Goal: Complete application form

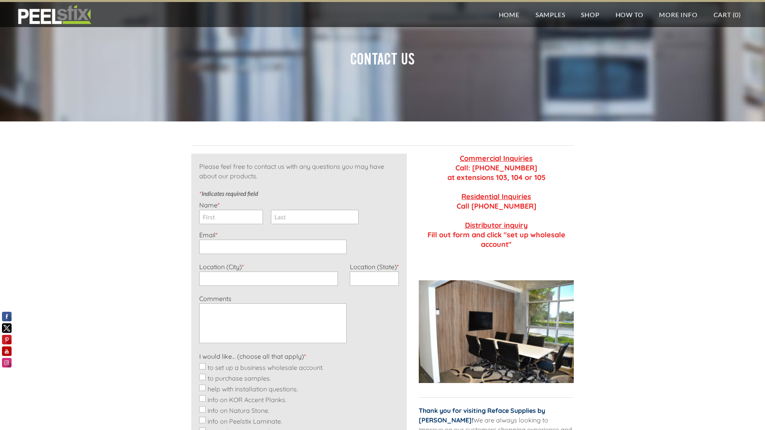
scroll to position [187, 0]
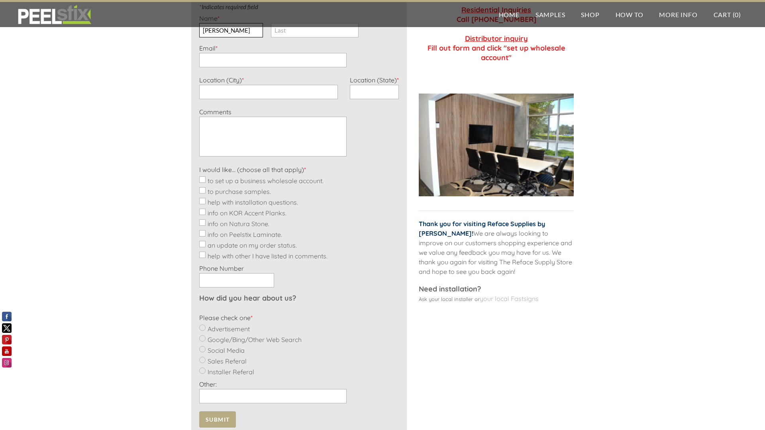
type input "[PERSON_NAME]"
type input "[PERSON_NAME][EMAIL_ADDRESS][DOMAIN_NAME]"
type input "Faketown"
type input "NY"
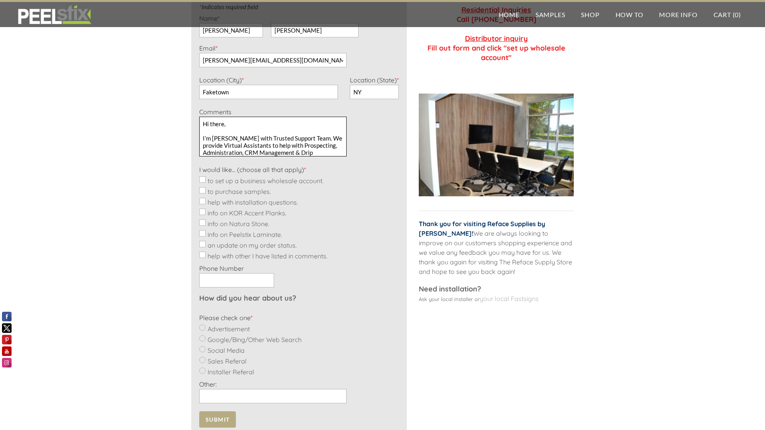
scroll to position [51, 0]
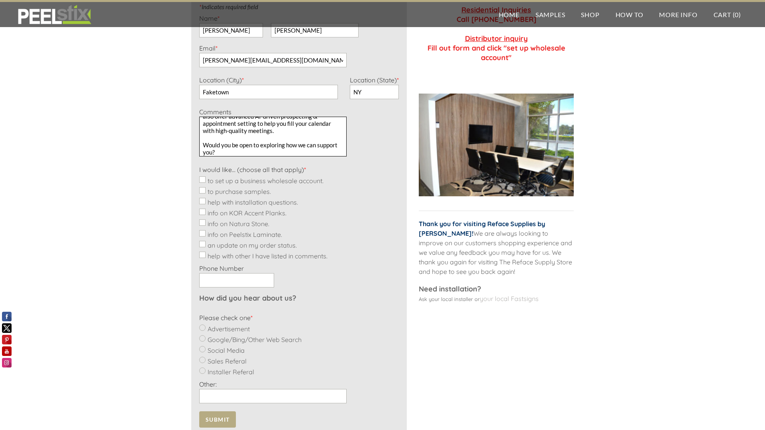
type textarea "Hi there, I’m [PERSON_NAME] with Trusted Support Team. We provide Virtual Assis…"
click at [202, 180] on input "to set up a business wholesale account." at bounding box center [202, 179] width 6 height 6
checkbox input "true"
click at [202, 190] on input "to purchase samples." at bounding box center [202, 190] width 6 height 6
checkbox input "true"
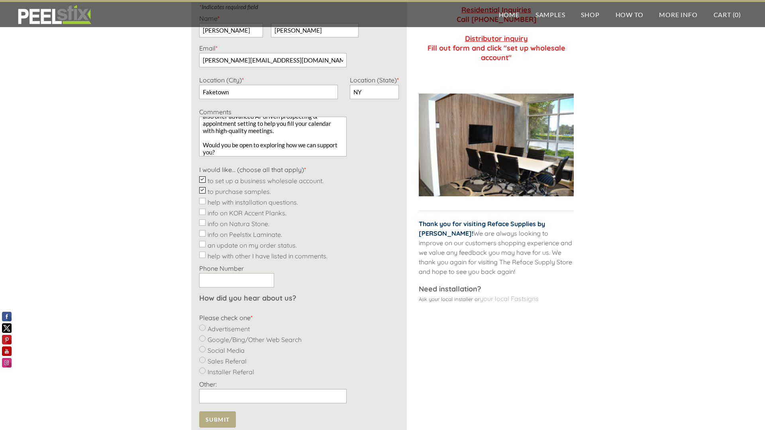
click at [202, 201] on input "help with installation questions." at bounding box center [202, 201] width 6 height 6
checkbox input "true"
click at [202, 212] on input "info on KOR Accent Planks." at bounding box center [202, 212] width 6 height 6
checkbox input "true"
click at [202, 223] on input "info on Natura Stone." at bounding box center [202, 222] width 6 height 6
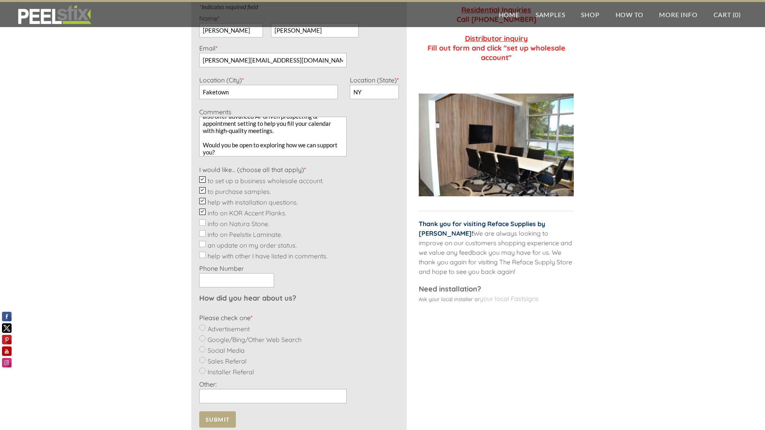
checkbox input "true"
click at [202, 233] on input "info on Peelstix Laminate." at bounding box center [202, 233] width 6 height 6
checkbox input "true"
click at [202, 244] on input "an update on my order status." at bounding box center [202, 244] width 6 height 6
checkbox input "true"
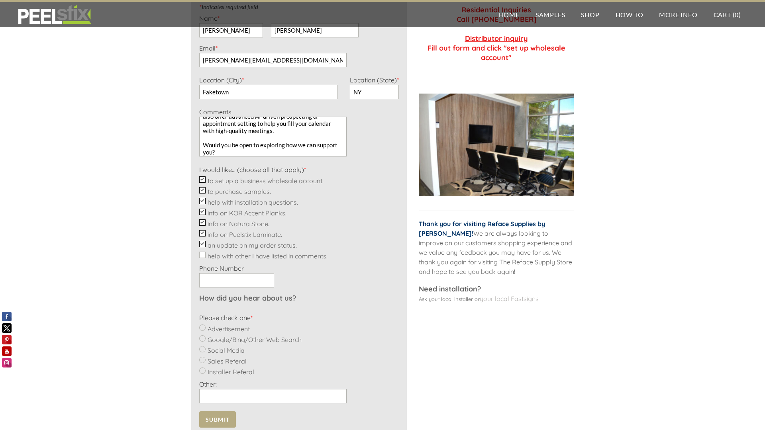
click at [202, 255] on input "help with other I have listed in comments." at bounding box center [202, 255] width 6 height 6
checkbox input "true"
type input "9093102440"
click at [202, 349] on input "Social Media" at bounding box center [202, 349] width 6 height 6
radio input "true"
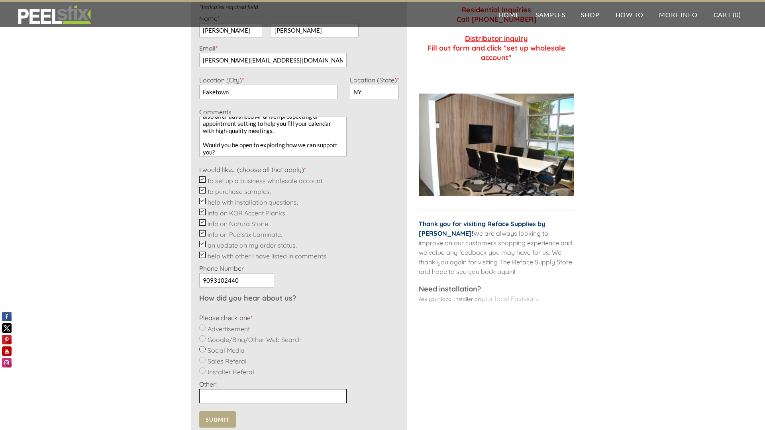
type input "Trusted Support Team"
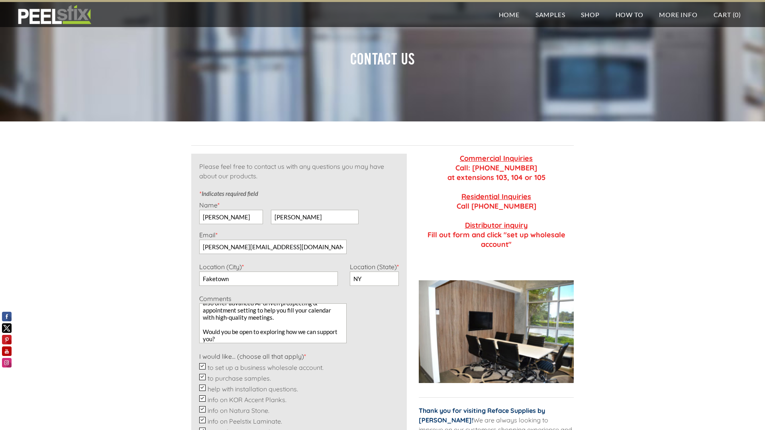
scroll to position [0, 0]
